Goal: Task Accomplishment & Management: Use online tool/utility

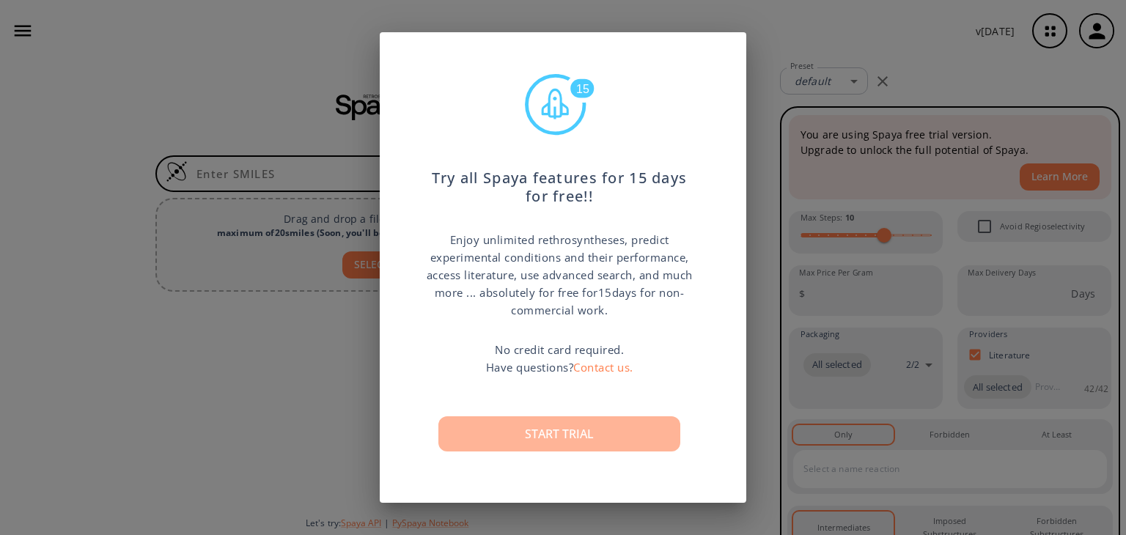
drag, startPoint x: 0, startPoint y: 0, endPoint x: 589, endPoint y: 435, distance: 732.6
click at [589, 435] on button "Start trial" at bounding box center [559, 433] width 242 height 35
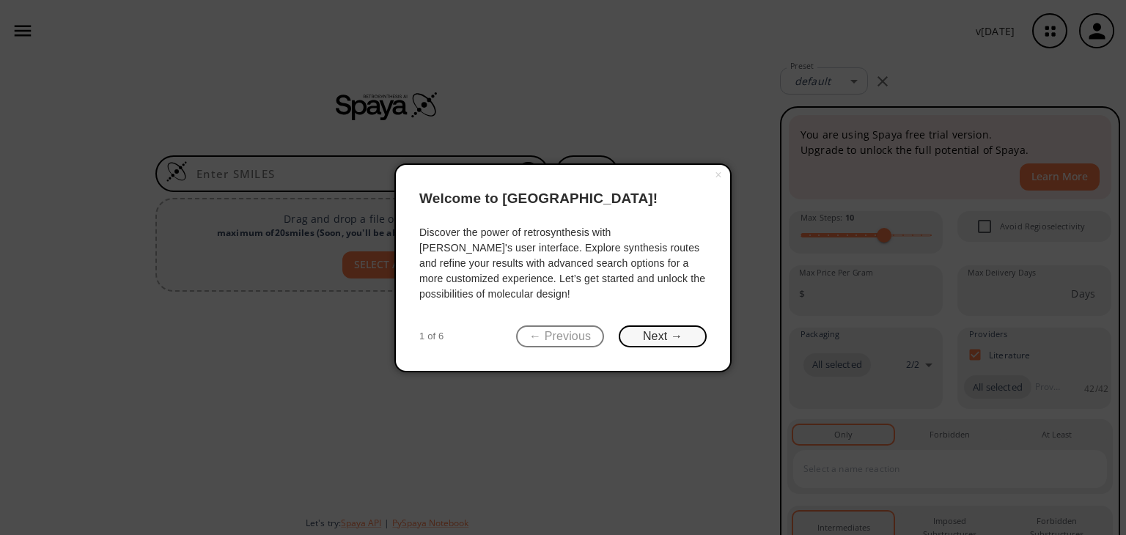
click at [642, 331] on button "Next →" at bounding box center [663, 336] width 88 height 23
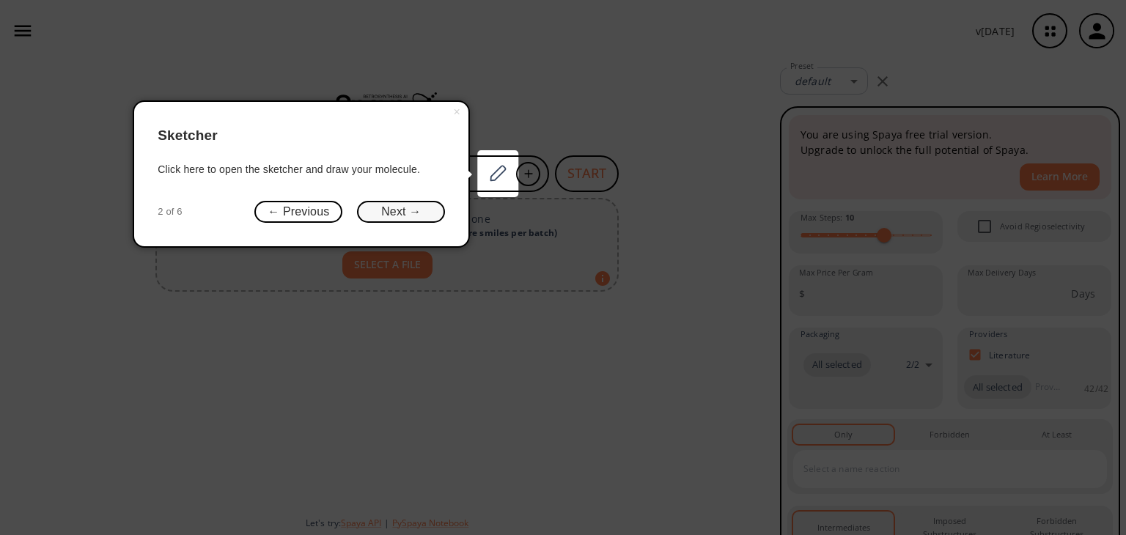
click at [407, 205] on button "Next →" at bounding box center [401, 212] width 88 height 23
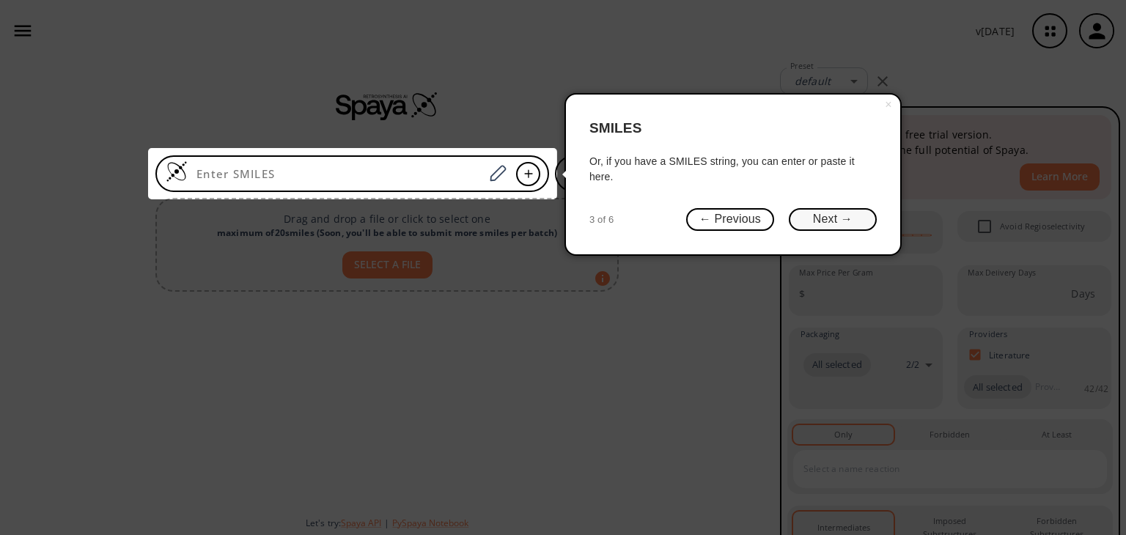
click at [827, 218] on button "Next →" at bounding box center [833, 219] width 88 height 23
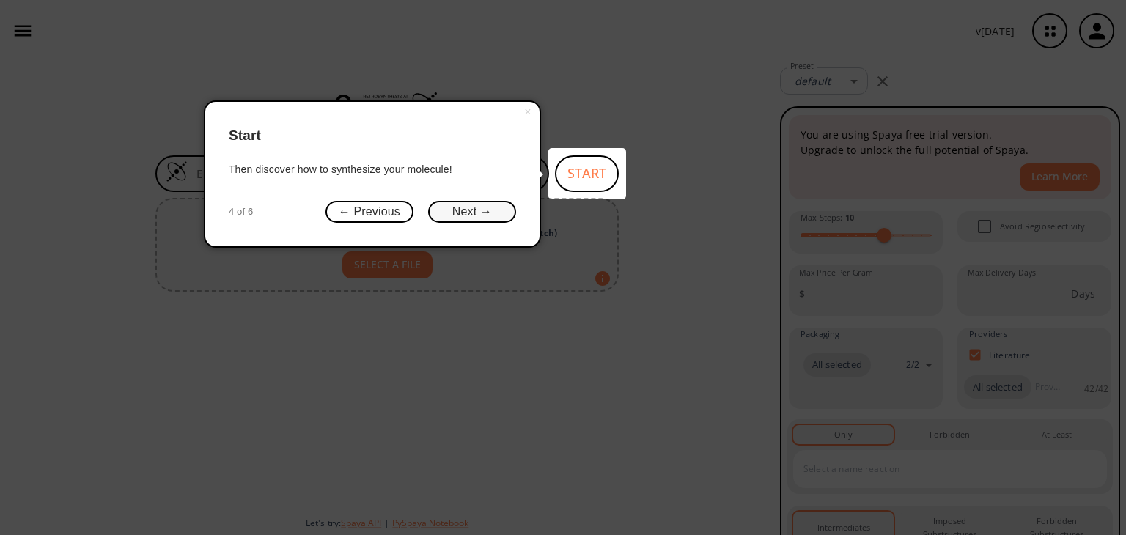
click at [473, 215] on button "Next →" at bounding box center [472, 212] width 88 height 23
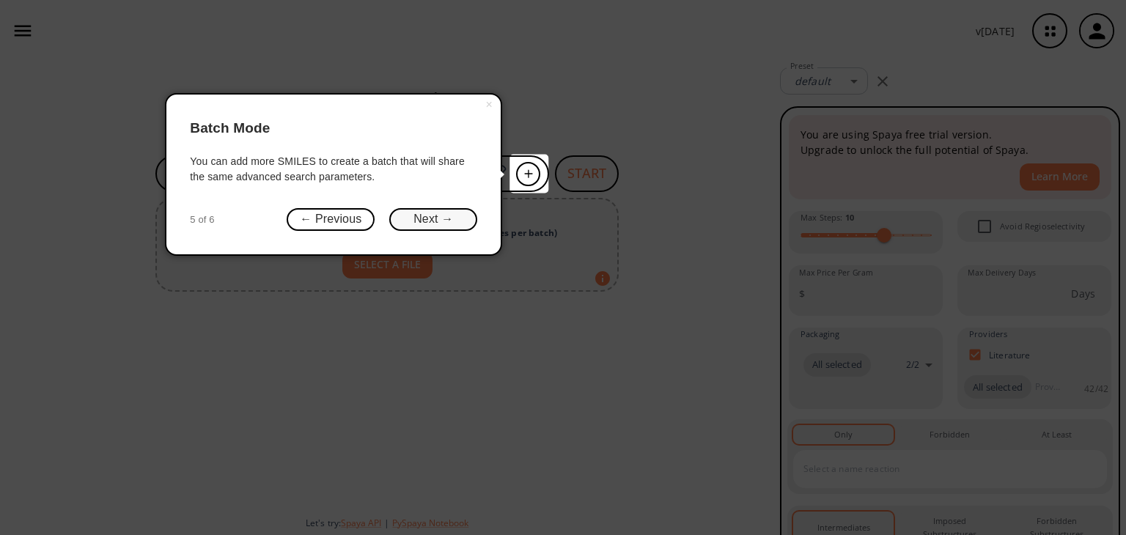
click at [433, 212] on button "Next →" at bounding box center [433, 219] width 88 height 23
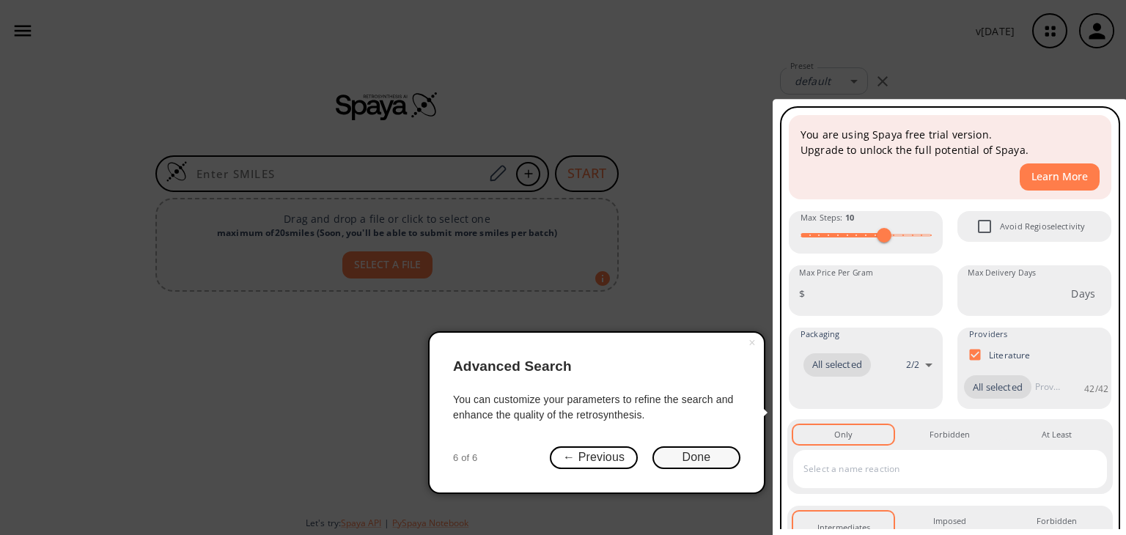
click at [691, 458] on button "Done" at bounding box center [696, 457] width 88 height 23
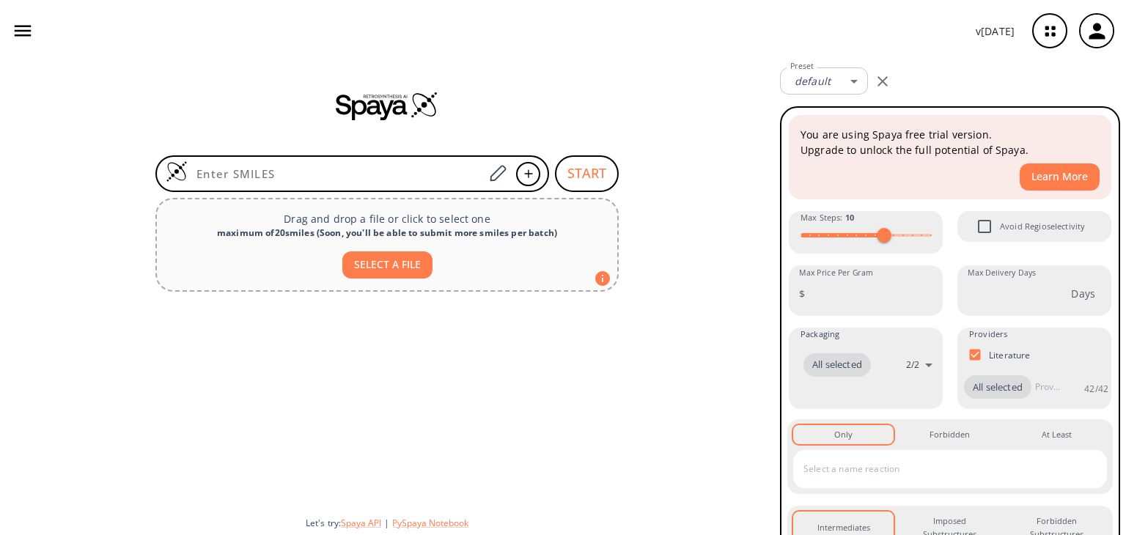
click at [693, 432] on div at bounding box center [387, 401] width 774 height 207
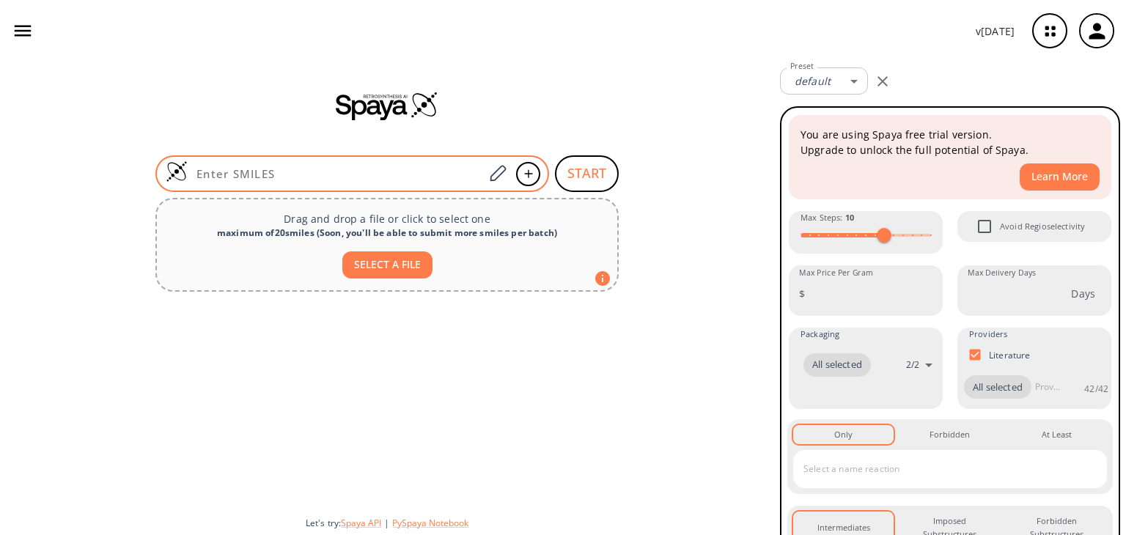
click at [375, 172] on input at bounding box center [336, 173] width 296 height 15
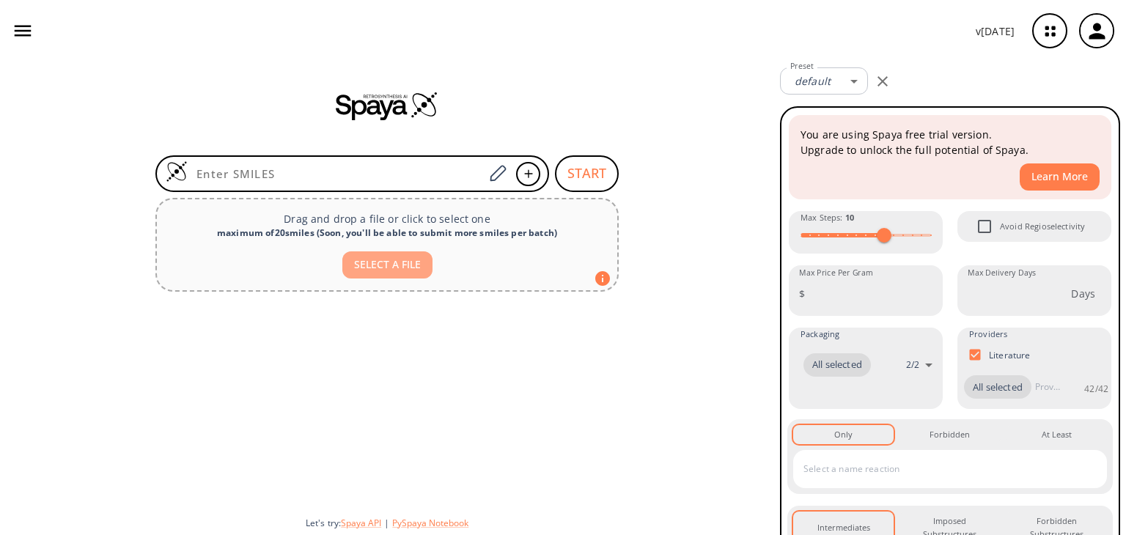
click at [410, 268] on button "SELECT A FILE" at bounding box center [387, 264] width 90 height 27
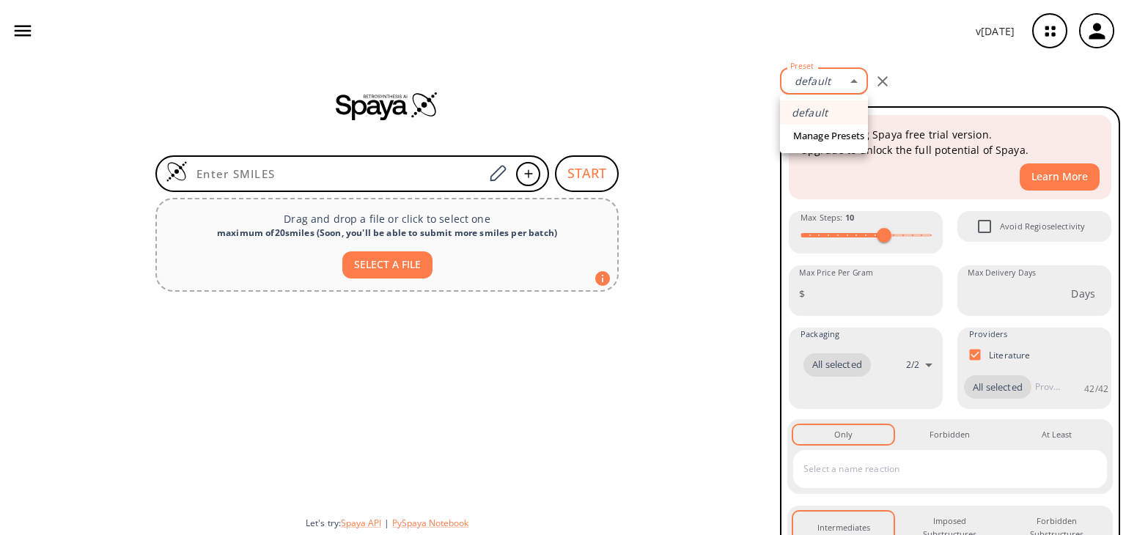
click at [824, 89] on body "v [DATE] [PERSON_NAME] [EMAIL_ADDRESS][DOMAIN_NAME] Retrosynthesis Activities P…" at bounding box center [563, 267] width 1126 height 535
click at [685, 114] on div at bounding box center [563, 267] width 1126 height 535
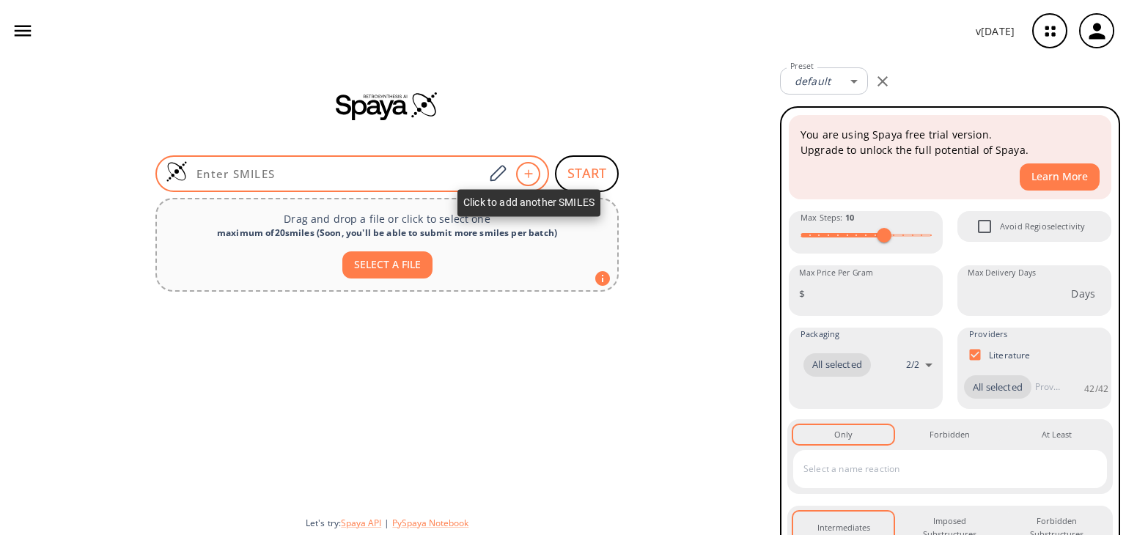
click at [517, 169] on div at bounding box center [528, 174] width 24 height 24
click at [533, 168] on div at bounding box center [528, 174] width 24 height 24
click at [490, 168] on icon at bounding box center [497, 173] width 20 height 19
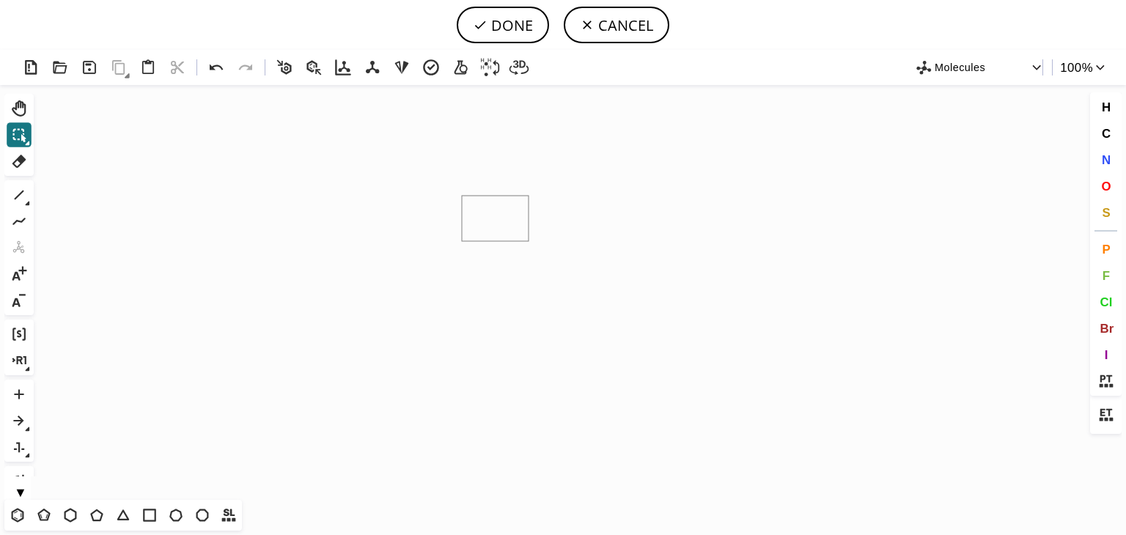
drag, startPoint x: 462, startPoint y: 196, endPoint x: 528, endPoint y: 241, distance: 80.7
click at [528, 241] on icon "Created with [PERSON_NAME] 2.3.0" at bounding box center [563, 292] width 1047 height 415
click at [510, 28] on button "DONE" at bounding box center [503, 25] width 92 height 37
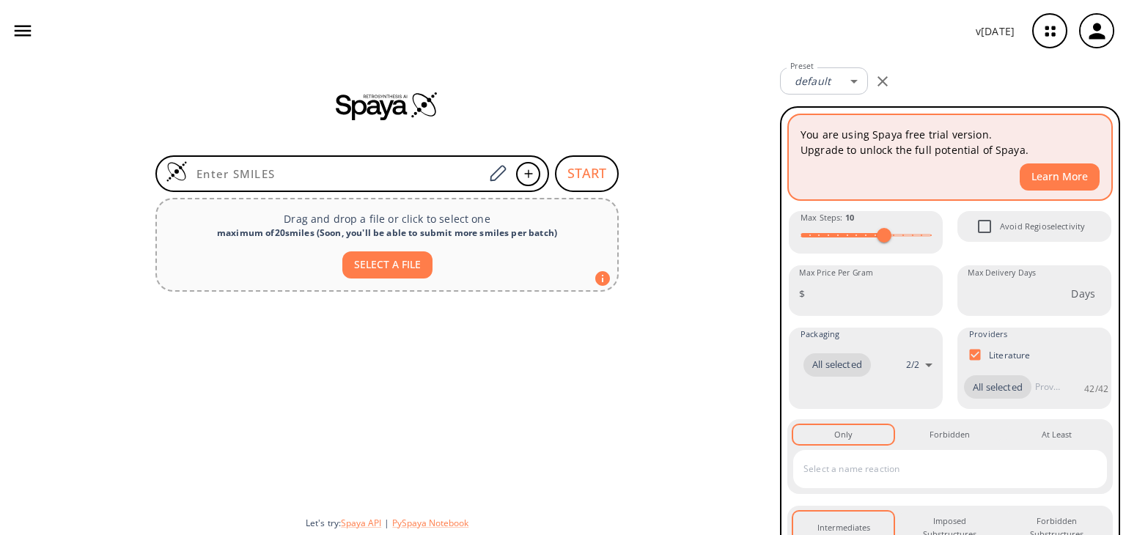
click at [1033, 172] on button "Learn More" at bounding box center [1059, 176] width 80 height 27
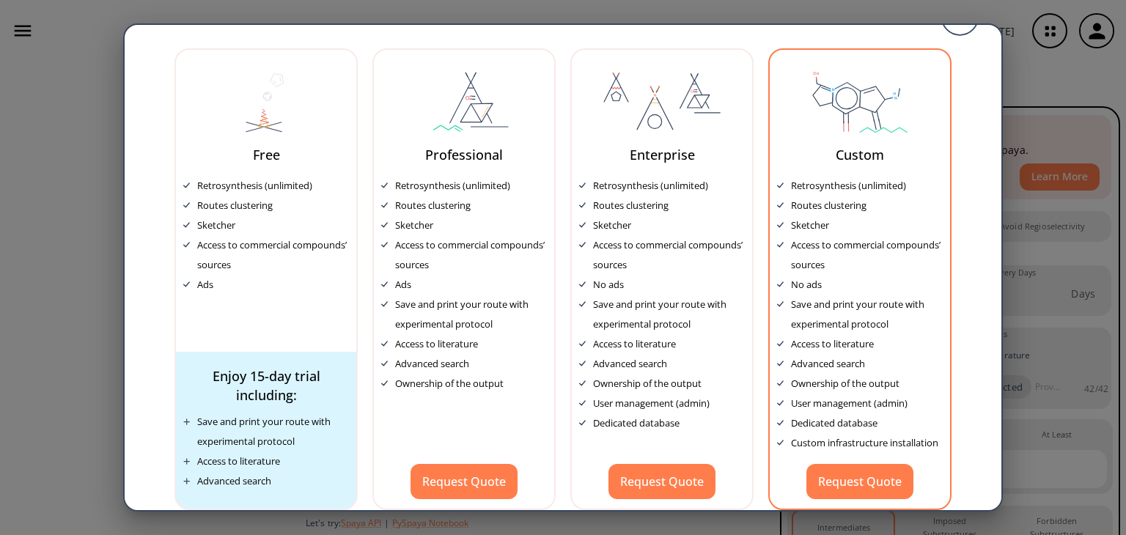
scroll to position [64, 0]
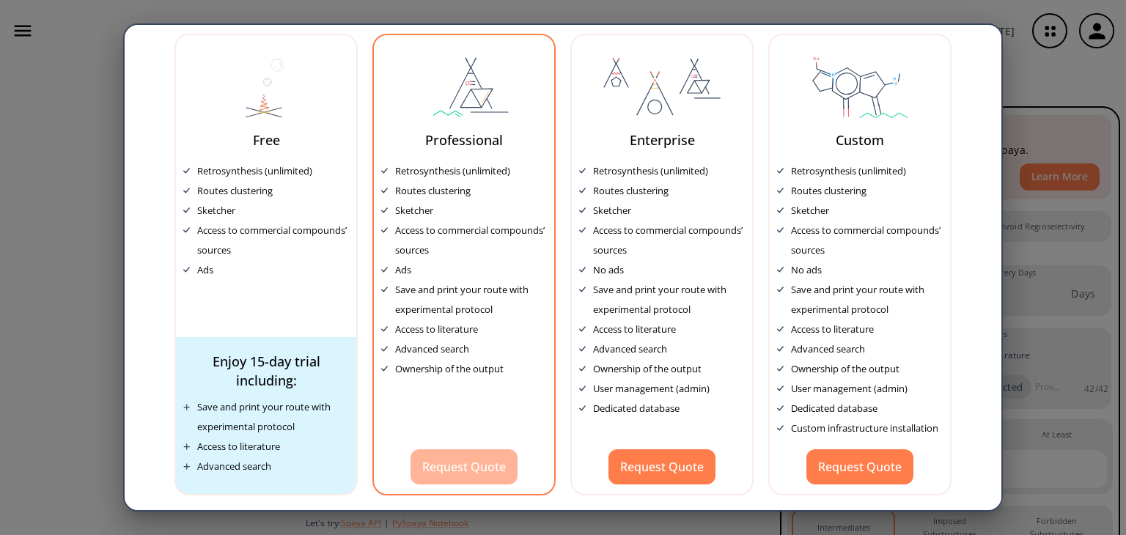
click at [484, 462] on button "Request Quote" at bounding box center [463, 466] width 107 height 35
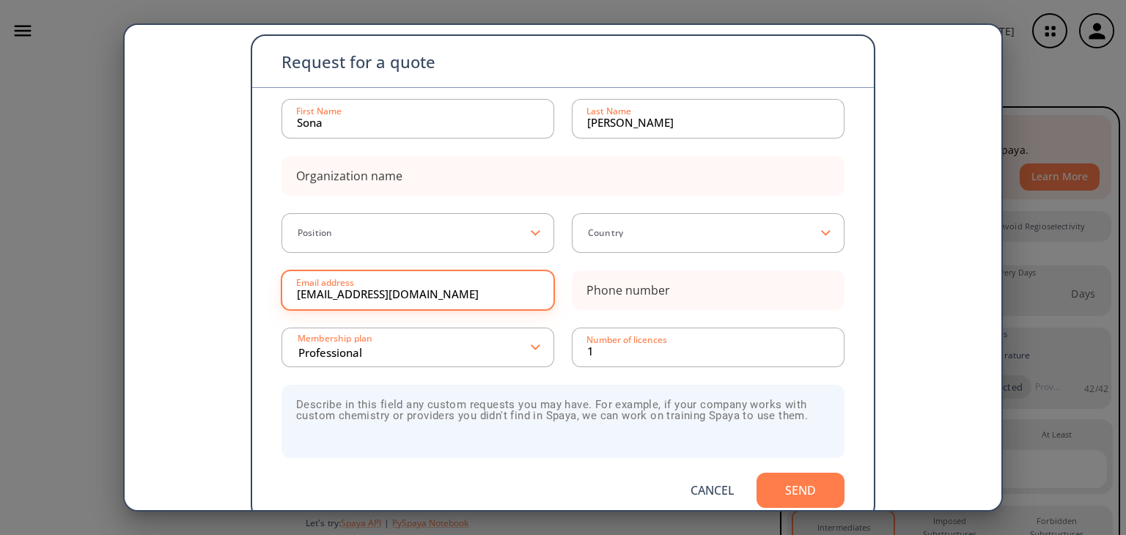
scroll to position [88, 0]
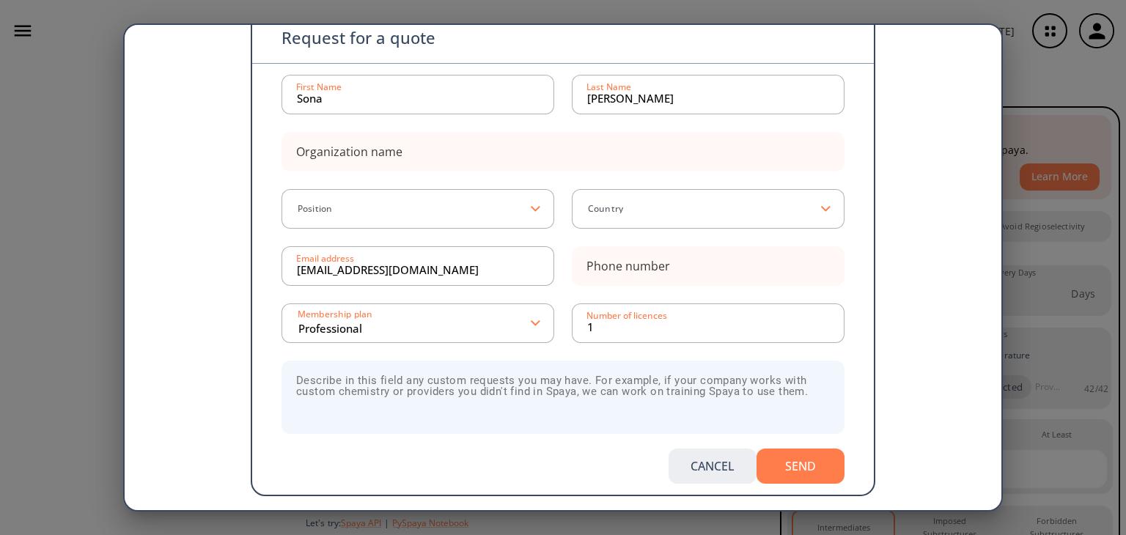
click at [718, 461] on button "Cancel" at bounding box center [712, 466] width 88 height 35
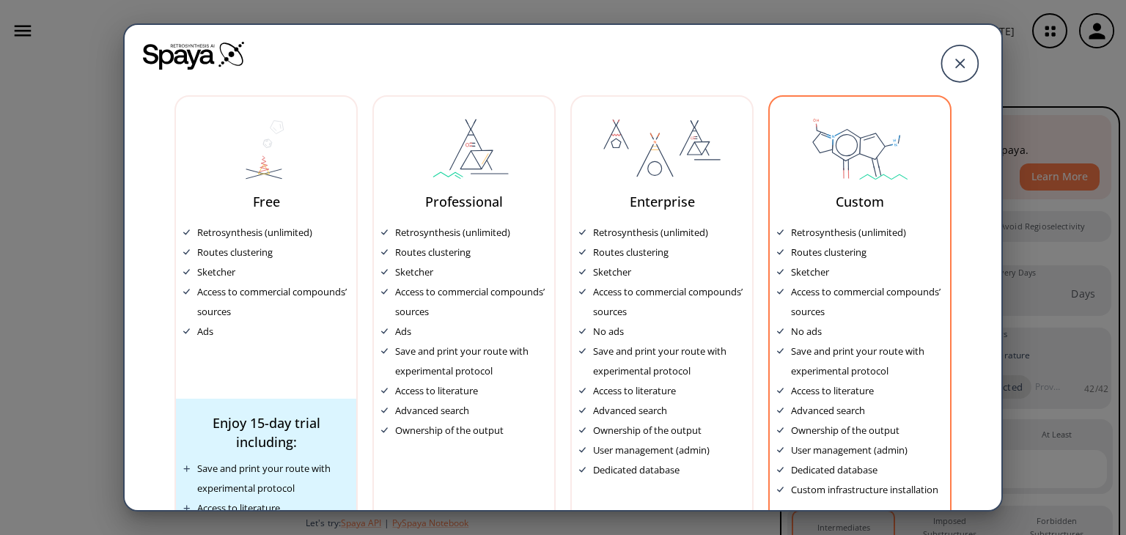
scroll to position [0, 0]
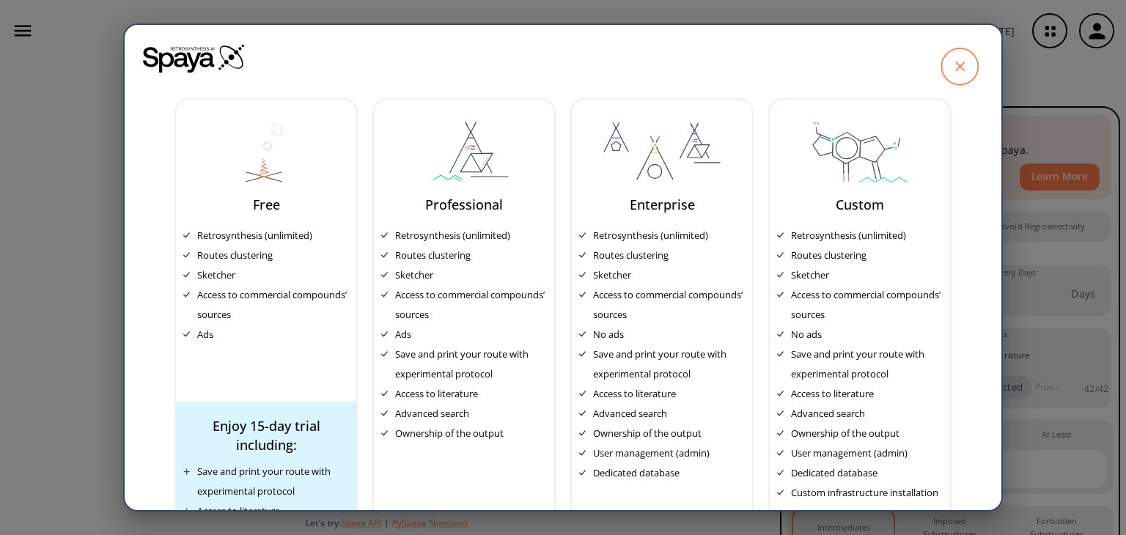
click at [941, 54] on icon at bounding box center [959, 66] width 37 height 37
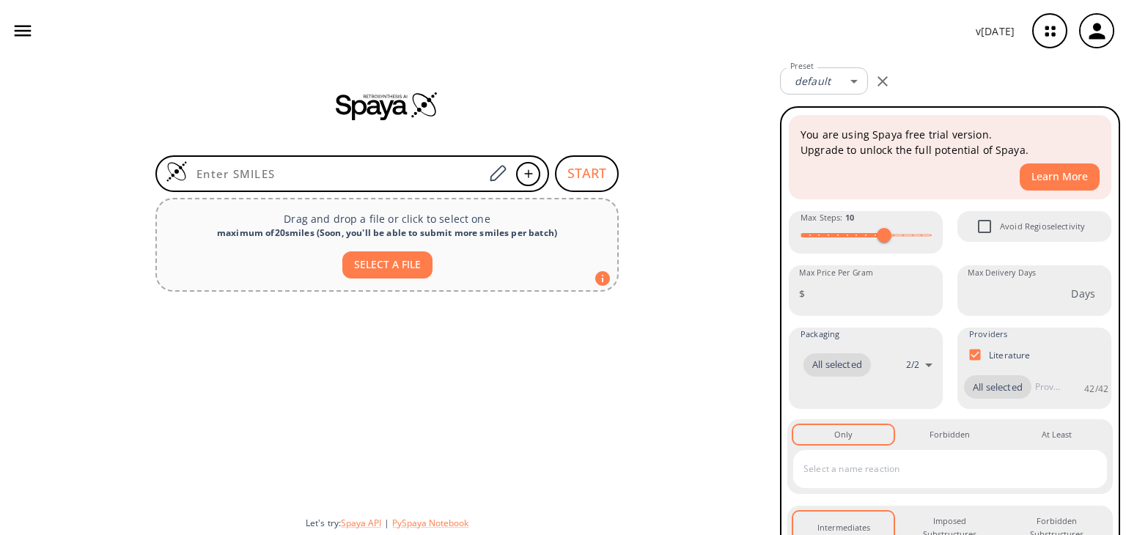
click at [701, 45] on div "v [DATE]" at bounding box center [563, 31] width 1126 height 62
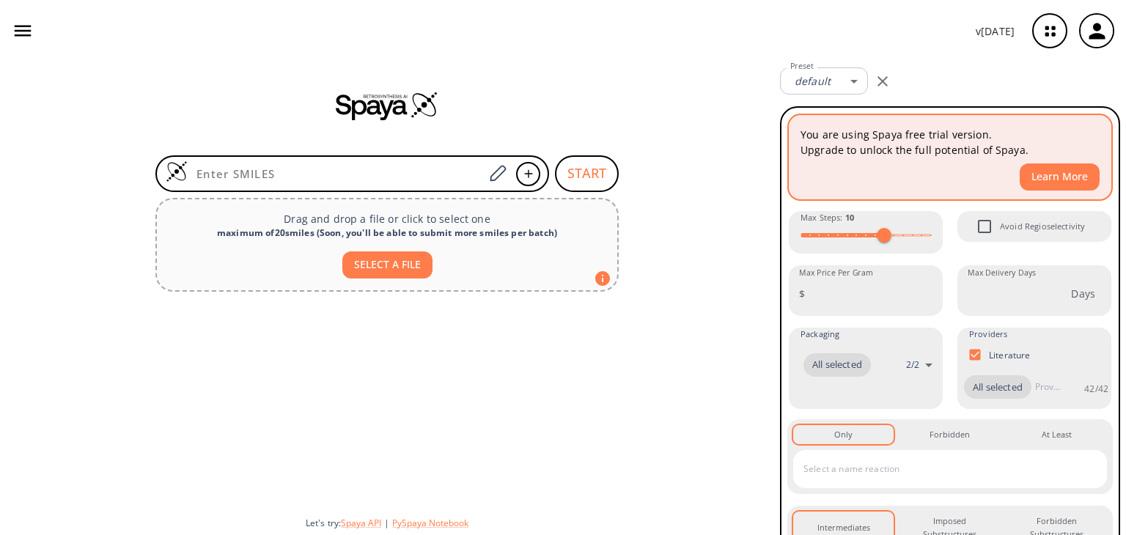
click at [1071, 174] on button "Learn More" at bounding box center [1059, 176] width 80 height 27
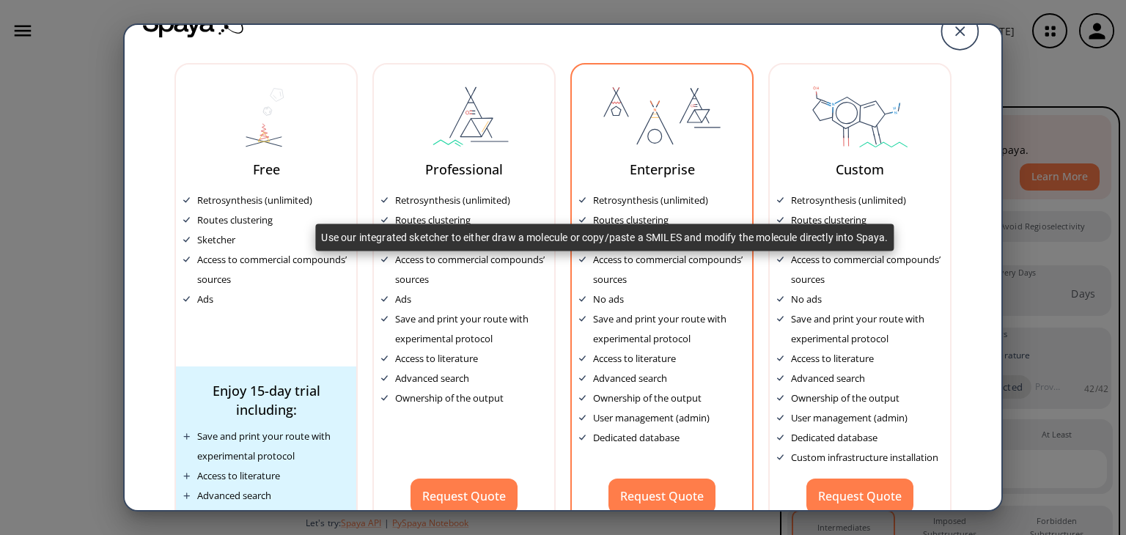
scroll to position [64, 0]
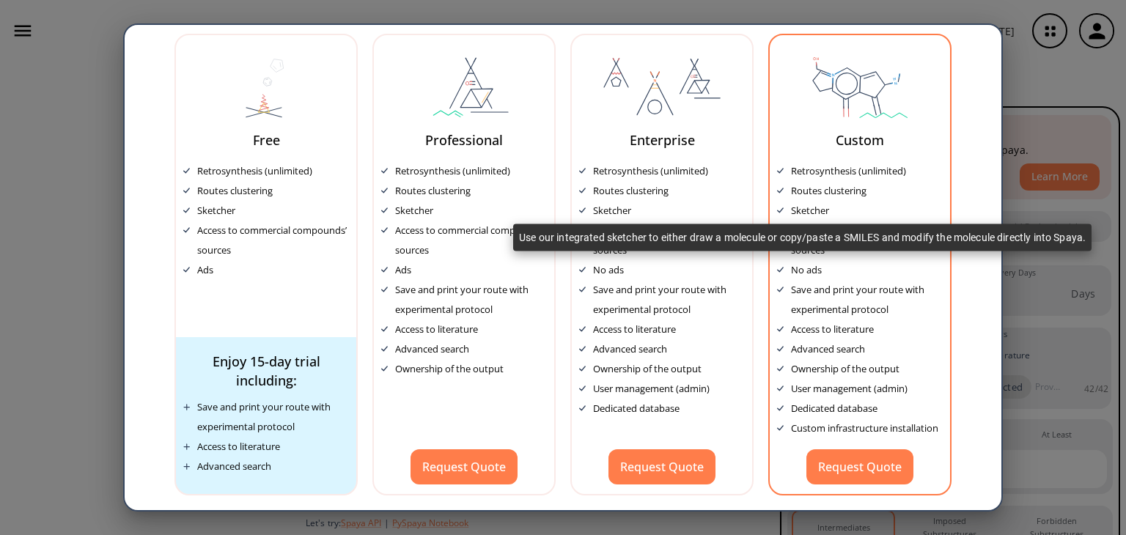
drag, startPoint x: 794, startPoint y: 211, endPoint x: 827, endPoint y: 126, distance: 91.2
click at [827, 126] on div "Custom Retrosynthesis (unlimited) Routes clustering Sketcher Access to commerci…" at bounding box center [859, 265] width 183 height 462
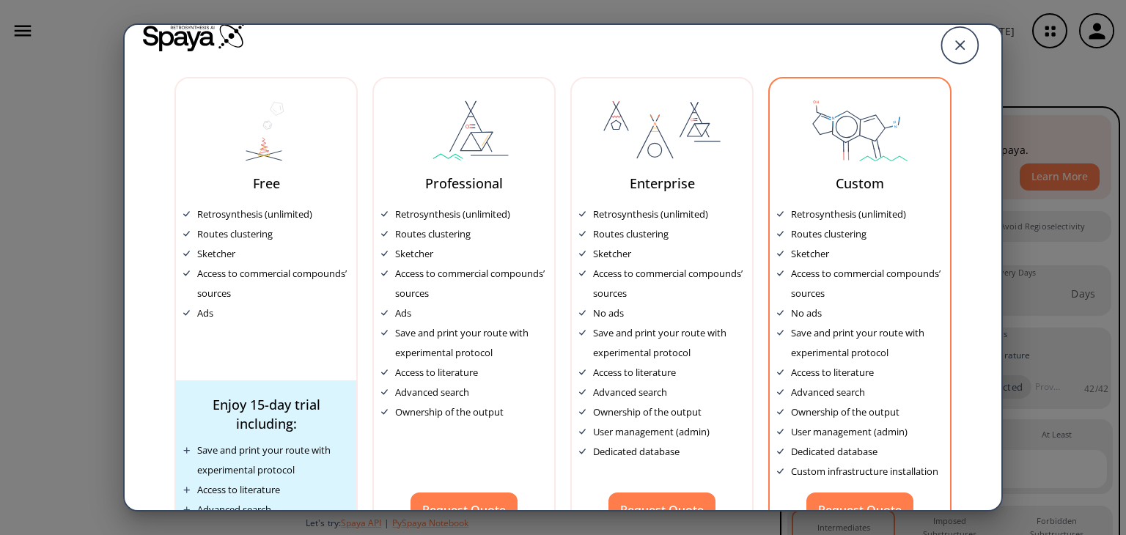
scroll to position [0, 0]
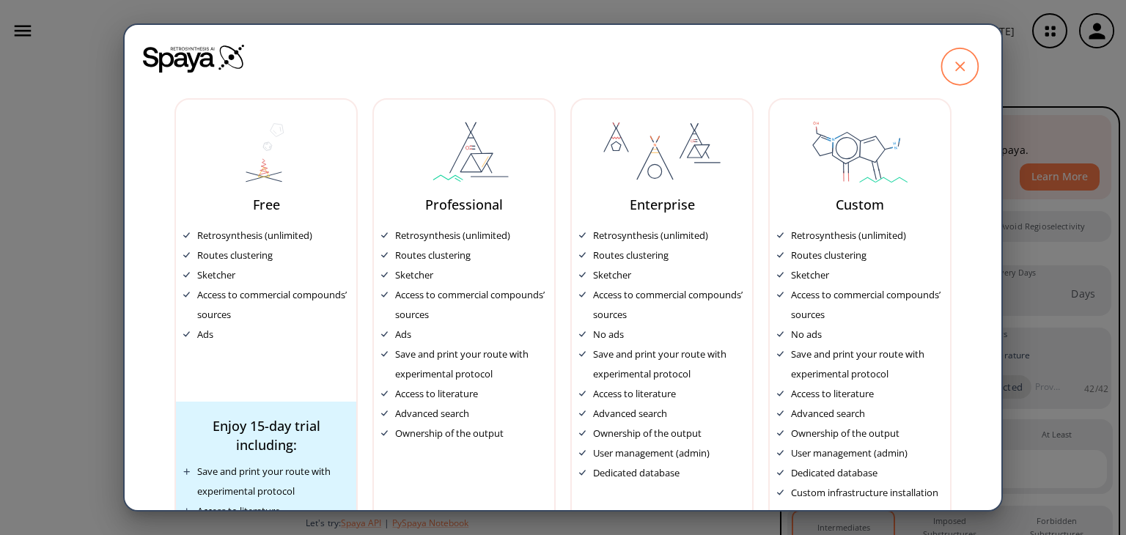
click at [958, 71] on icon at bounding box center [959, 66] width 37 height 37
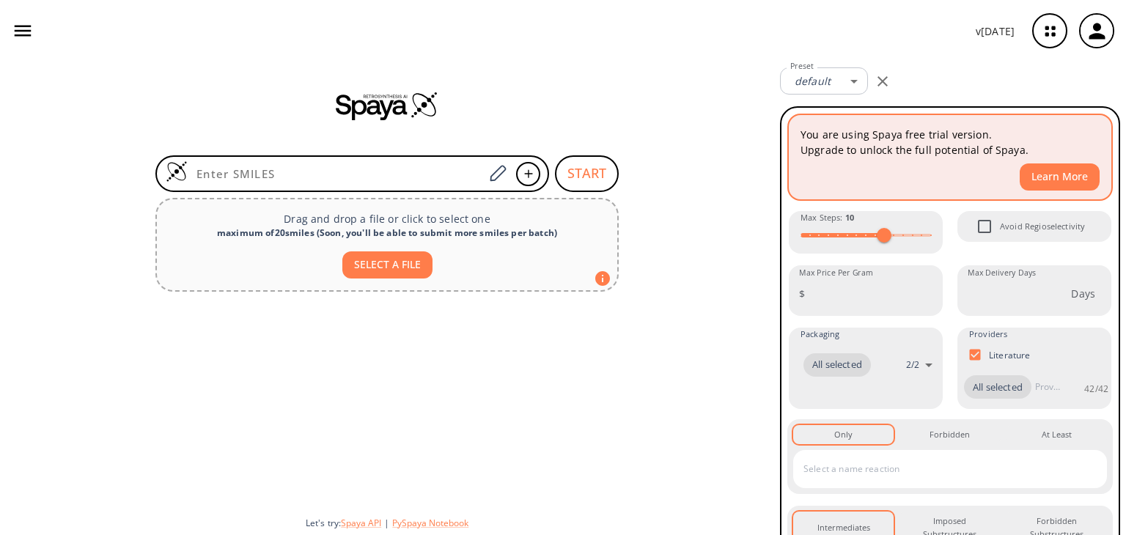
click at [1038, 169] on button "Learn More" at bounding box center [1059, 176] width 80 height 27
